Goal: Task Accomplishment & Management: Manage account settings

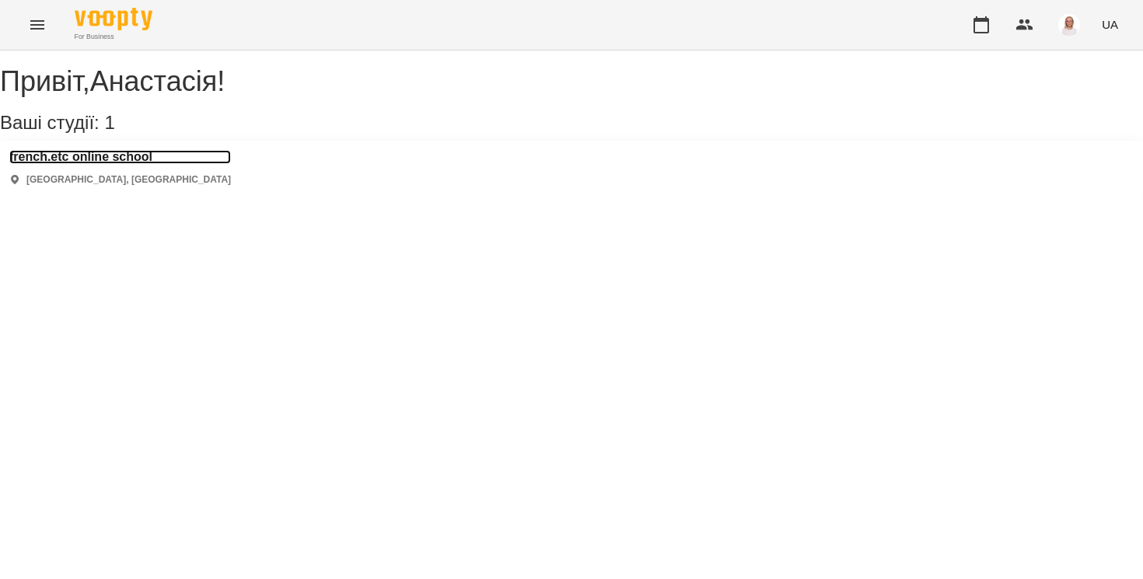
click at [96, 164] on h3 "french.etc online school" at bounding box center [120, 157] width 222 height 14
click at [149, 164] on h3 "french.etc online school" at bounding box center [120, 157] width 222 height 14
click at [107, 164] on h3 "french.etc online school" at bounding box center [120, 157] width 222 height 14
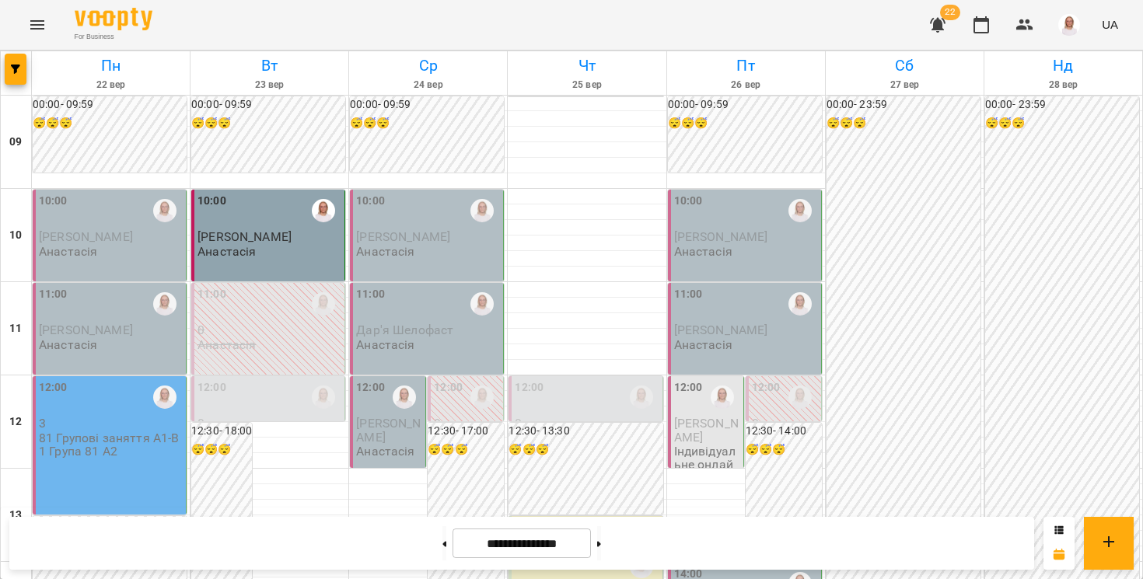
click at [939, 26] on icon "button" at bounding box center [938, 25] width 16 height 15
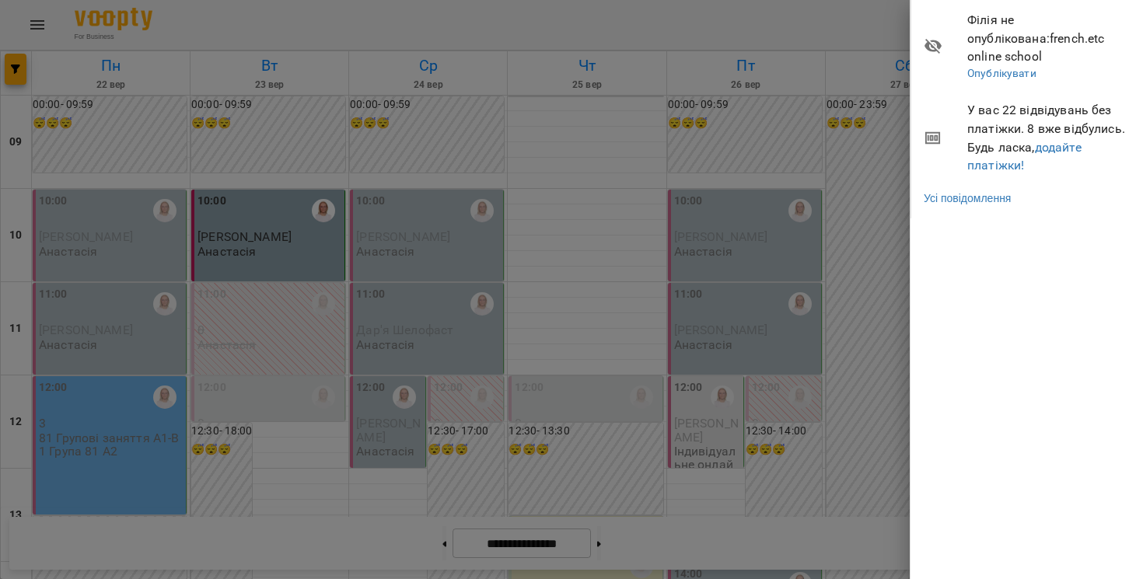
click at [806, 29] on div at bounding box center [571, 289] width 1143 height 579
